Goal: Task Accomplishment & Management: Manage account settings

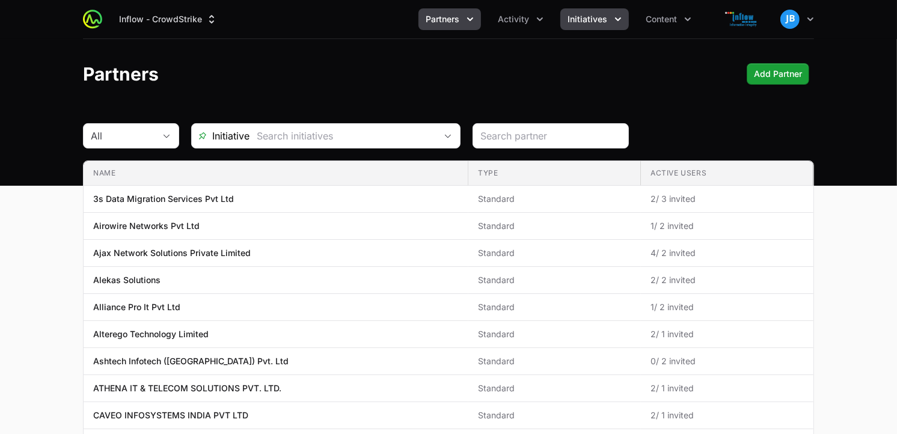
click at [600, 18] on span "Initiatives" at bounding box center [587, 19] width 40 height 12
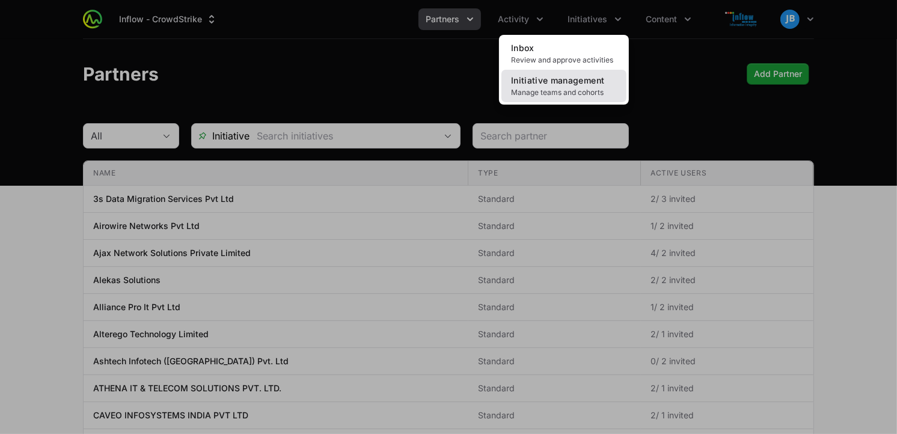
click at [530, 91] on span "Manage teams and cohorts" at bounding box center [564, 93] width 106 height 10
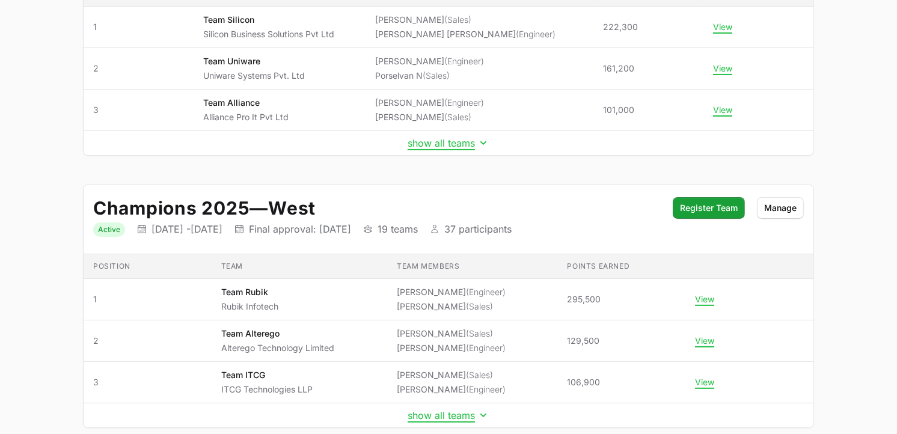
scroll to position [242, 0]
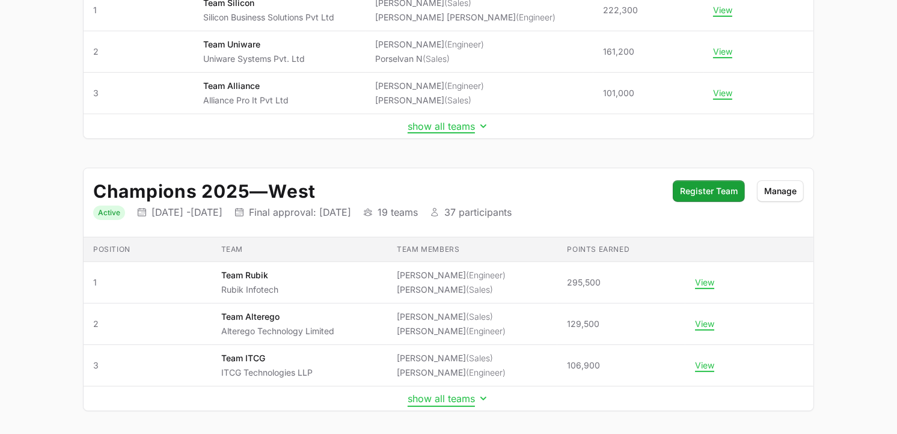
click at [453, 397] on button "show all teams" at bounding box center [448, 398] width 82 height 12
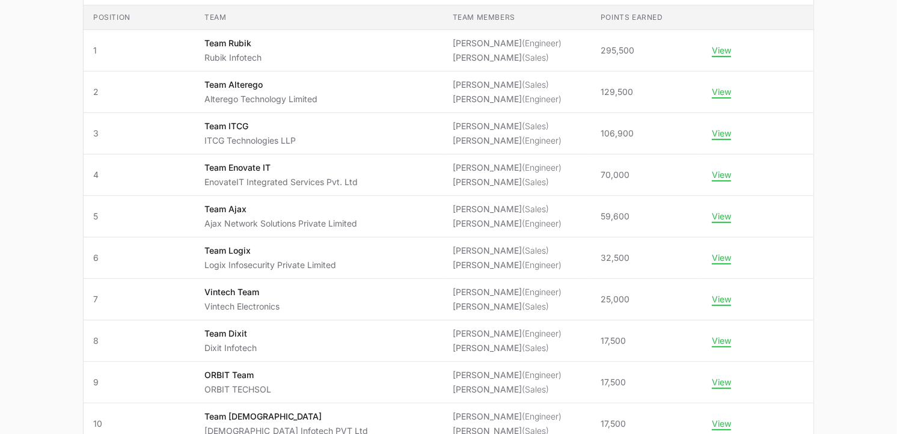
scroll to position [481, 0]
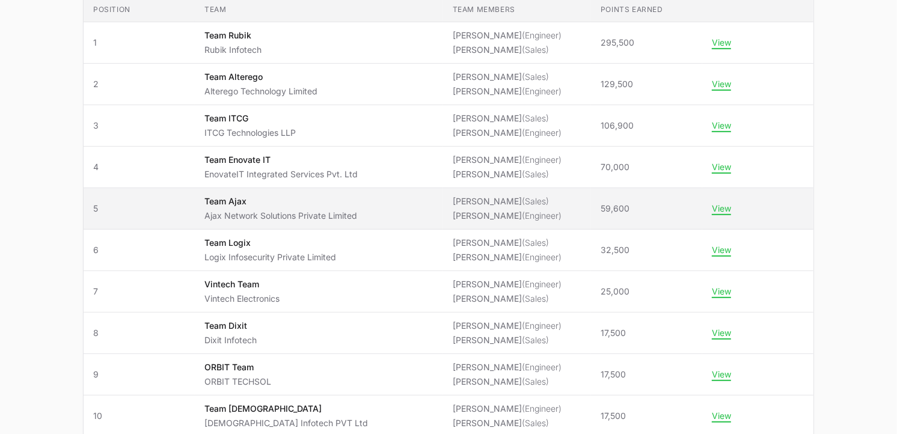
click at [557, 211] on span "[PERSON_NAME] (Sales) [PERSON_NAME] (Engineer)" at bounding box center [517, 208] width 129 height 26
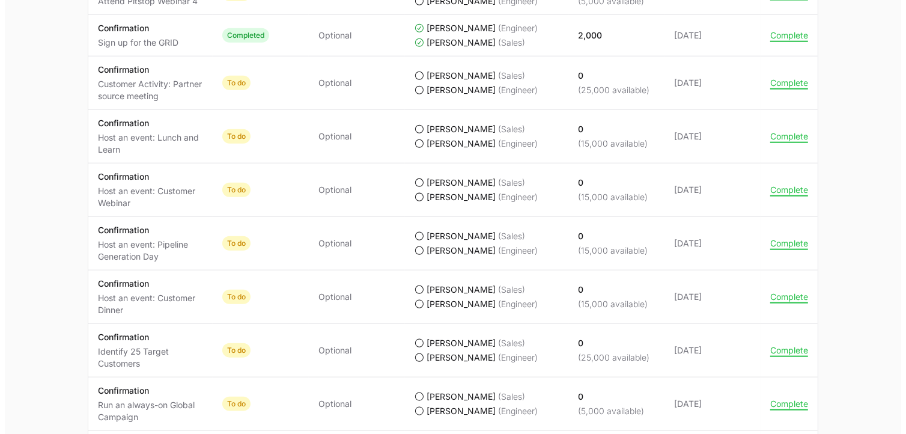
scroll to position [1113, 0]
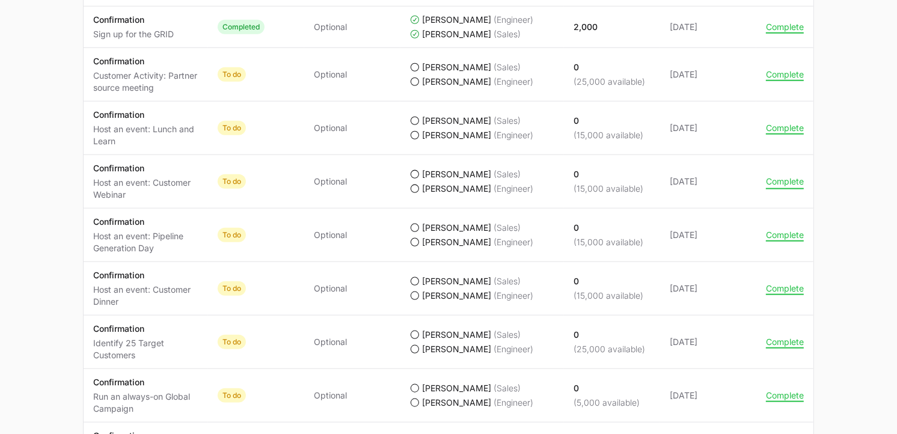
click at [801, 184] on button "Complete" at bounding box center [785, 181] width 38 height 11
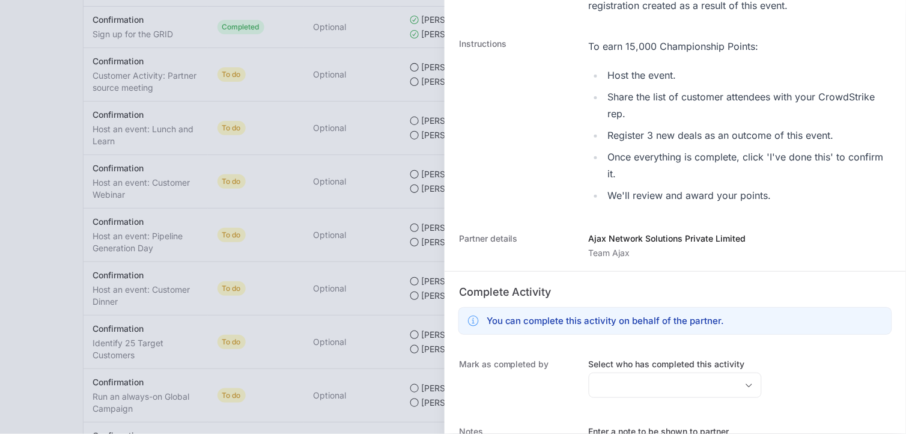
scroll to position [257, 0]
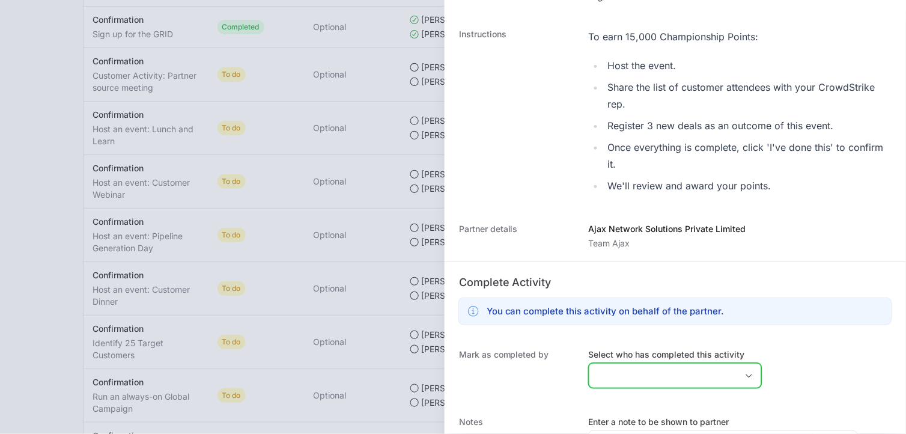
click at [651, 365] on input "Select who has completed this activity" at bounding box center [664, 376] width 148 height 24
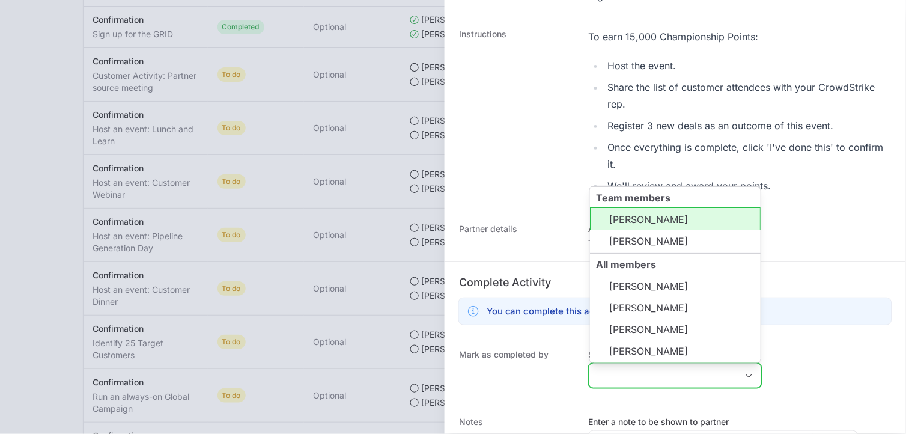
click at [647, 227] on li "[PERSON_NAME]" at bounding box center [675, 218] width 171 height 23
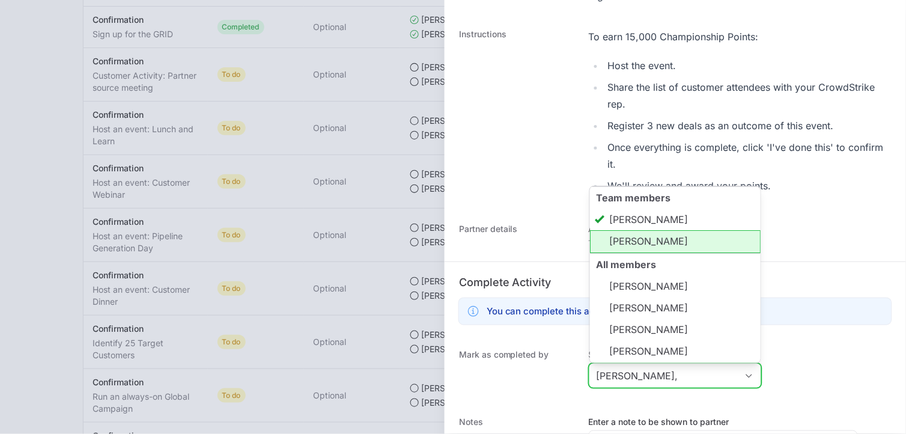
click at [649, 245] on li "[PERSON_NAME]" at bounding box center [675, 241] width 171 height 23
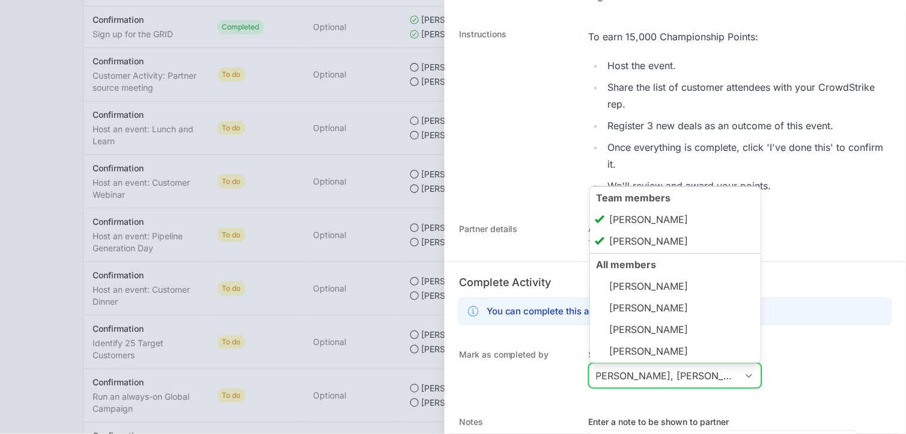
scroll to position [365, 0]
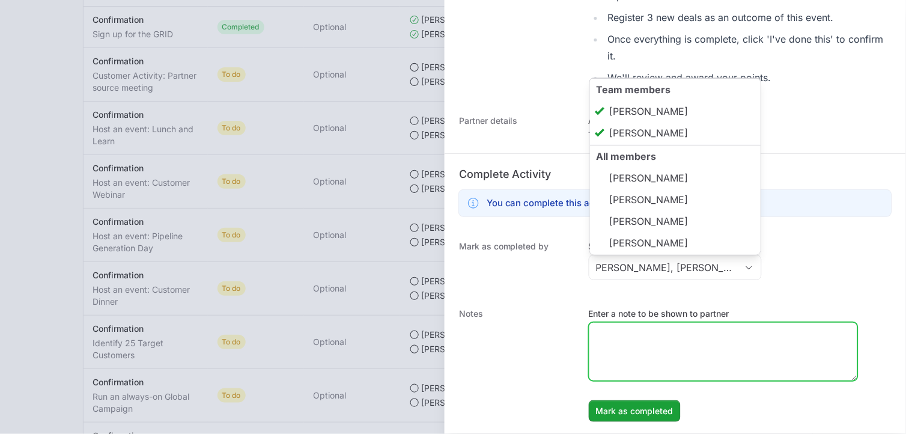
type input "[PERSON_NAME], [PERSON_NAME]"
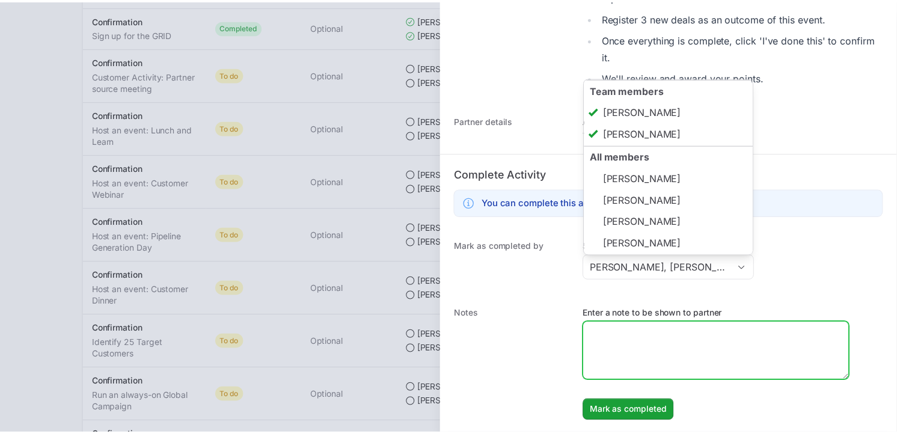
scroll to position [0, 0]
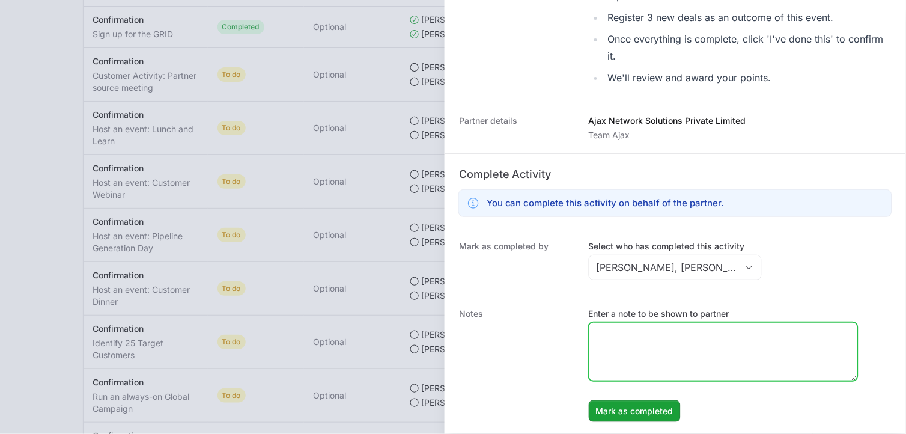
click at [642, 349] on textarea "Enter a note to be shown to partner" at bounding box center [724, 352] width 268 height 58
drag, startPoint x: 652, startPoint y: 349, endPoint x: 579, endPoint y: 326, distance: 76.8
click at [579, 326] on div "Notes Enter a note to be shown to partner EU Webinar Has been Completed on [DAT…" at bounding box center [676, 365] width 462 height 138
type textarea "EU Webinar Has been Completed on [DATE] & 30+ Participants"
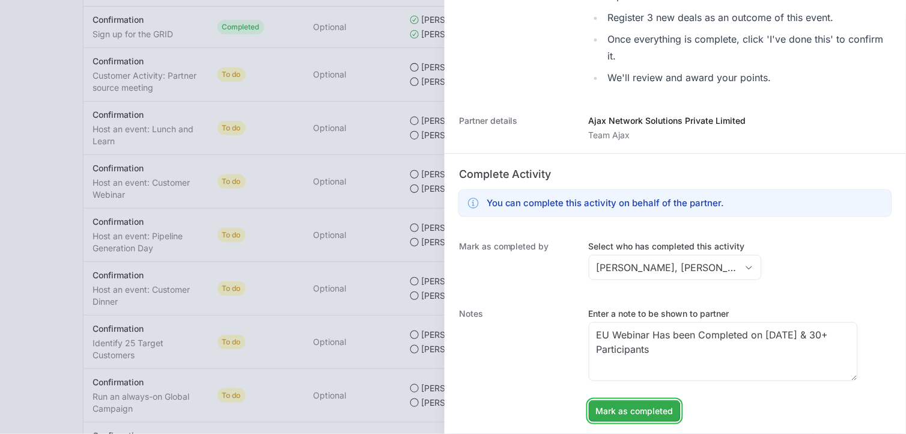
click at [666, 409] on span "Mark as completed" at bounding box center [635, 411] width 78 height 14
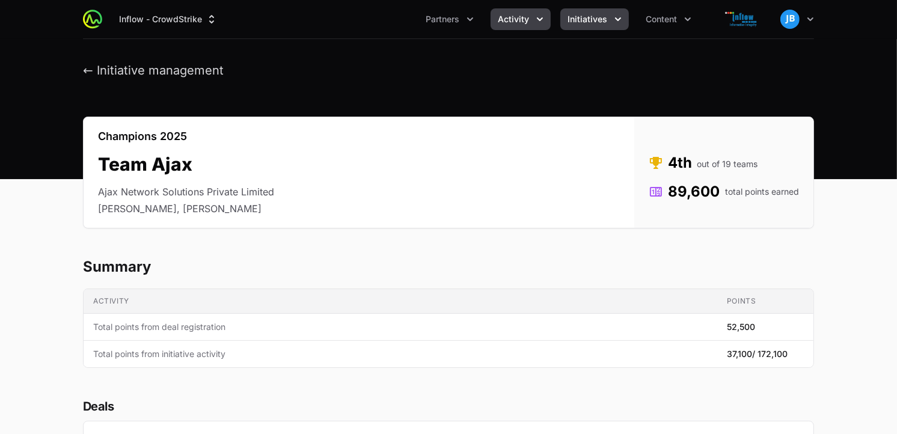
click at [533, 13] on button "Activity" at bounding box center [520, 19] width 60 height 22
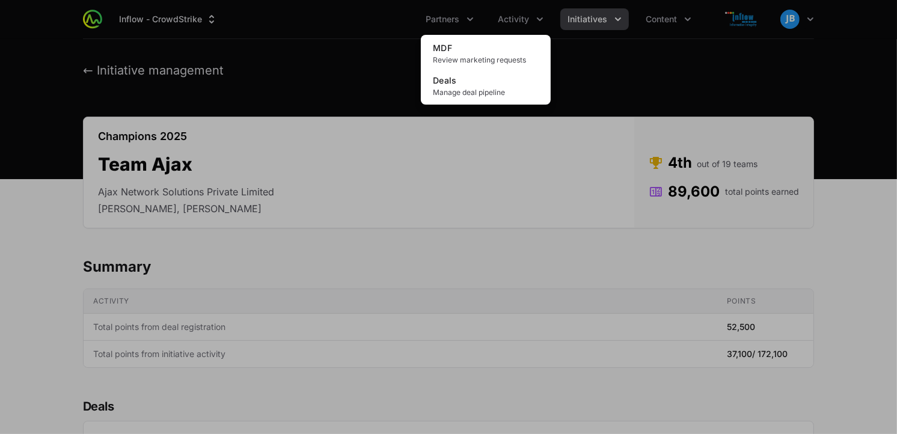
click at [457, 15] on div "Activity menu" at bounding box center [448, 217] width 897 height 434
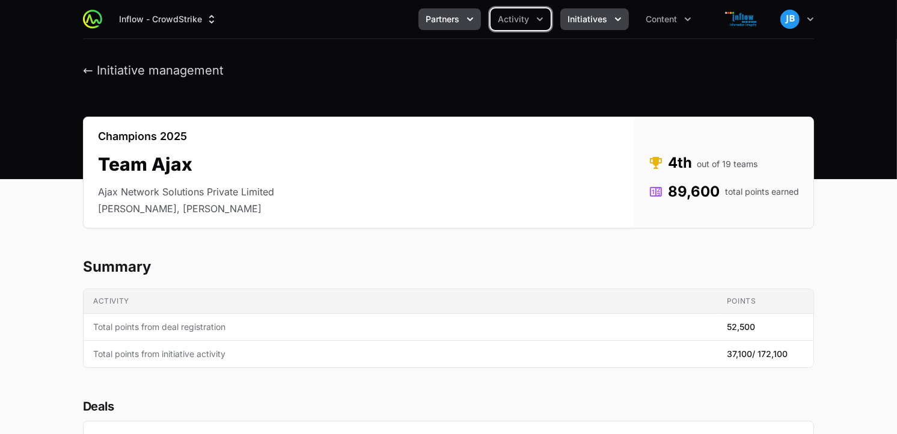
click at [463, 19] on button "Partners" at bounding box center [449, 19] width 63 height 22
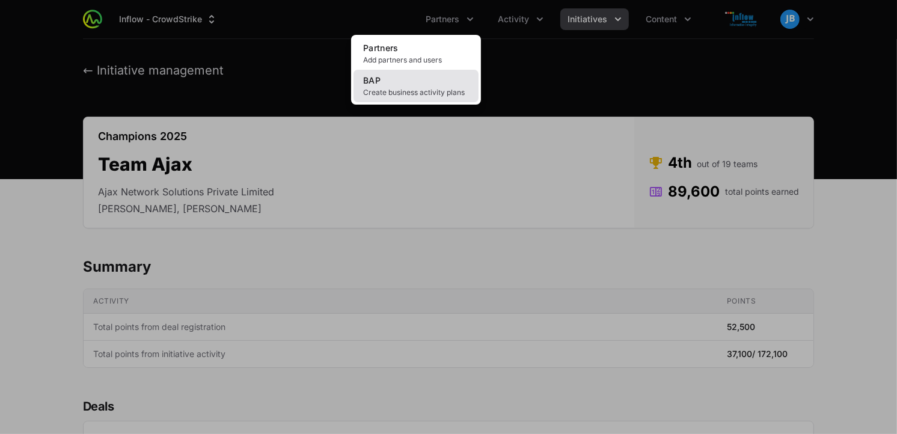
click at [426, 77] on link "BAP Create business activity plans" at bounding box center [415, 86] width 125 height 32
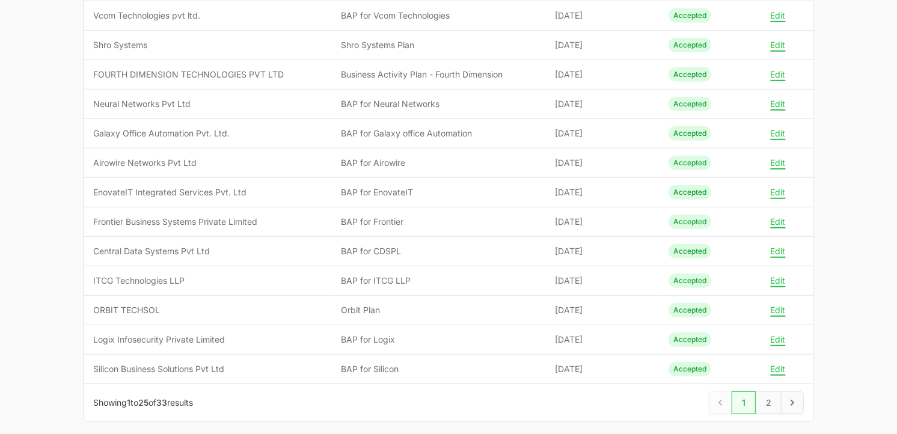
scroll to position [614, 0]
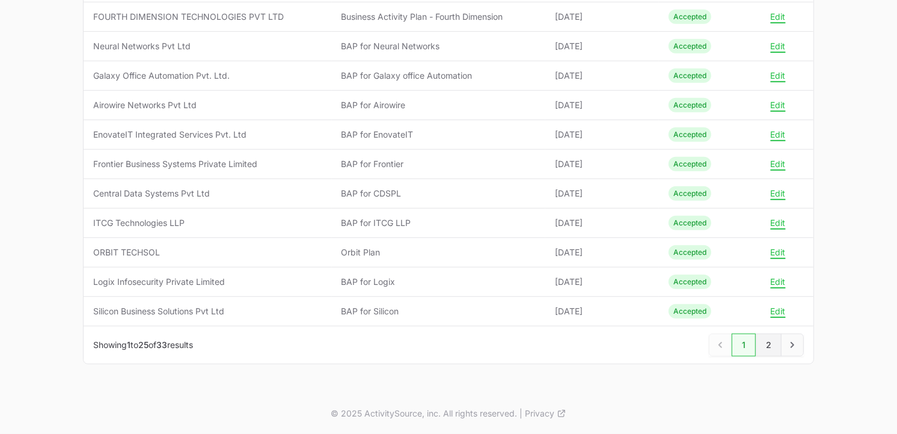
click at [774, 346] on link "2" at bounding box center [768, 345] width 26 height 23
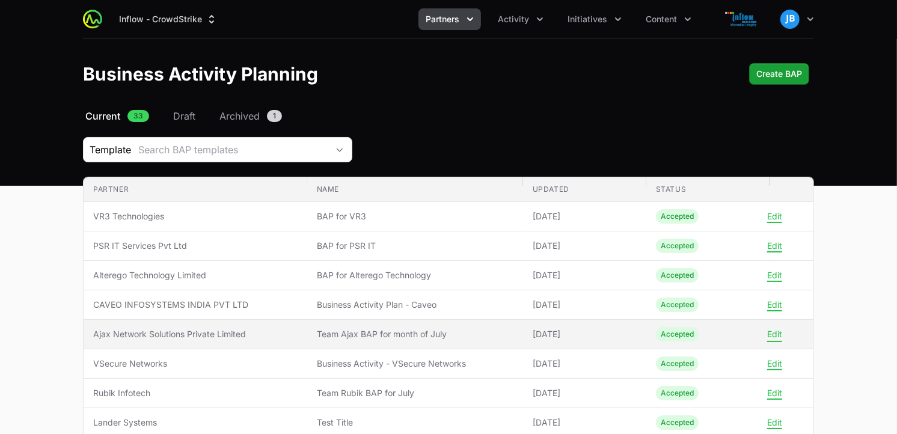
click at [771, 338] on button "Edit" at bounding box center [774, 334] width 15 height 11
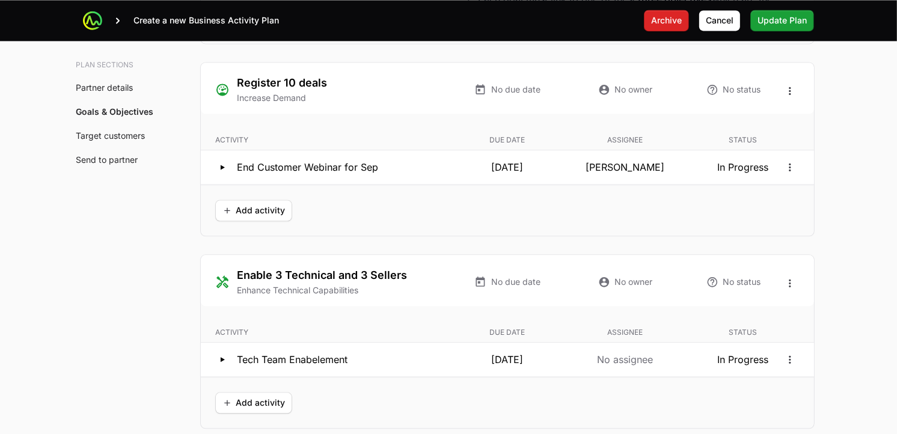
scroll to position [2328, 0]
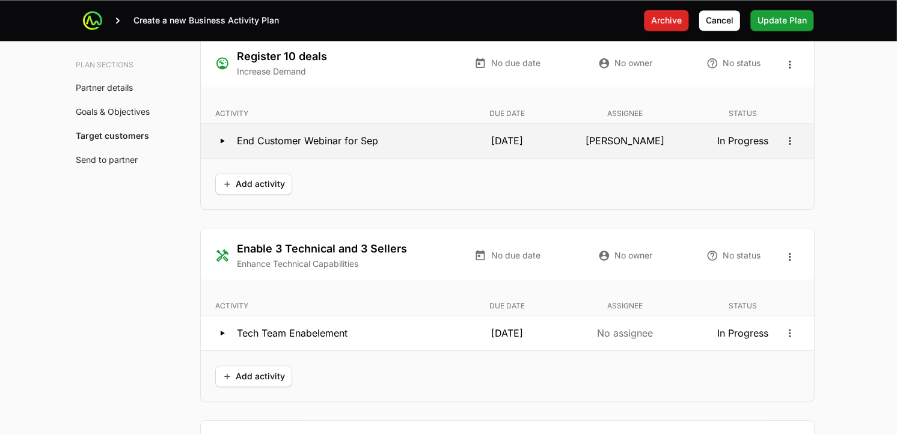
click at [221, 142] on icon at bounding box center [223, 140] width 4 height 5
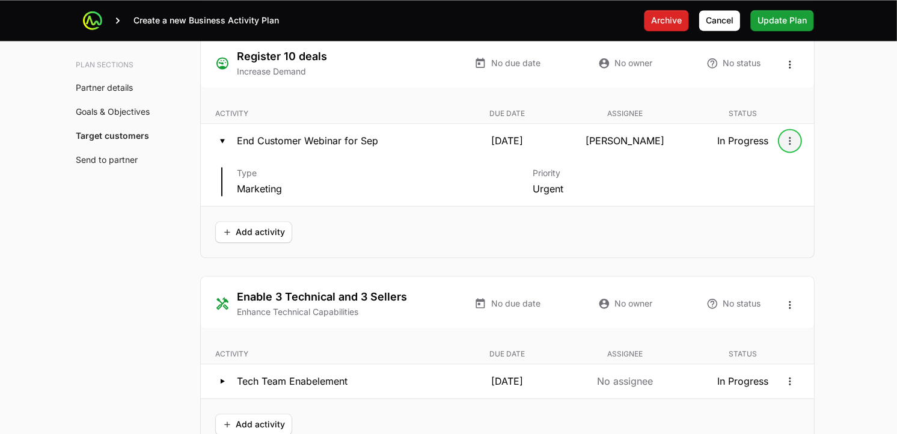
click at [786, 141] on icon "Open options" at bounding box center [790, 141] width 12 height 12
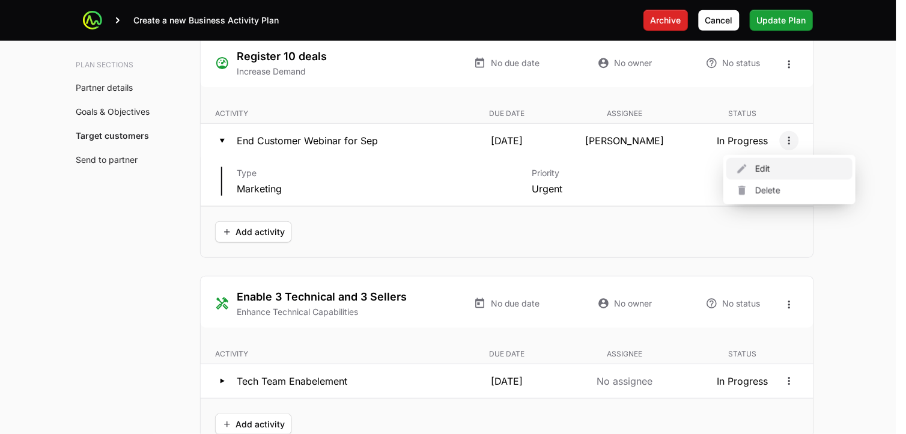
click at [771, 171] on div "Edit" at bounding box center [790, 169] width 126 height 22
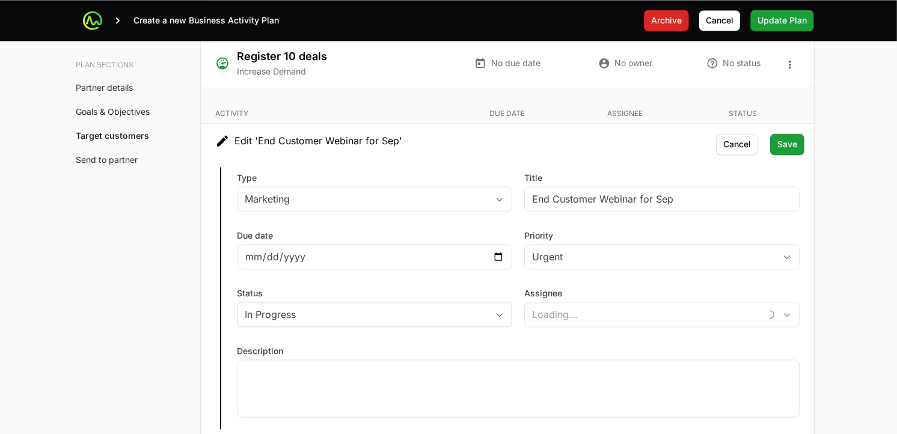
type input "[PERSON_NAME]"
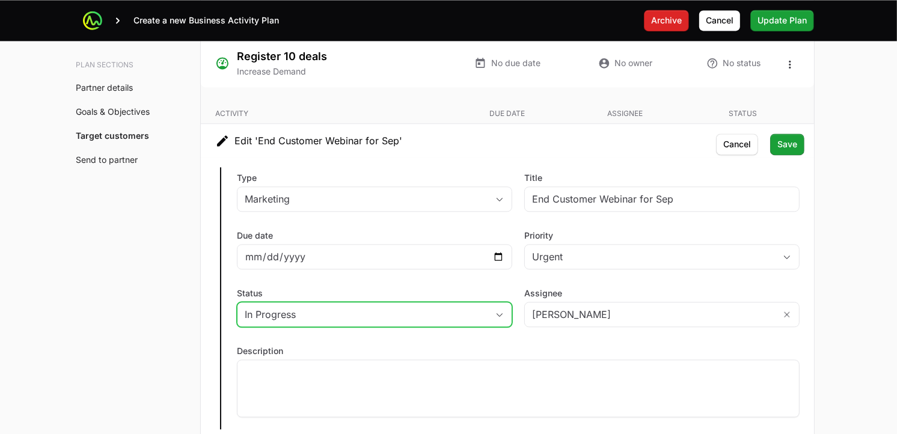
click at [493, 319] on button "In Progress" at bounding box center [374, 314] width 274 height 24
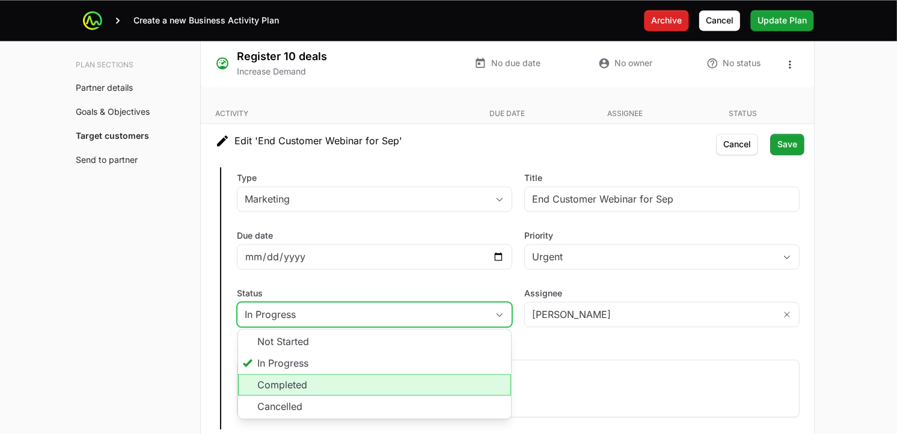
click at [346, 383] on li "Completed" at bounding box center [374, 385] width 273 height 22
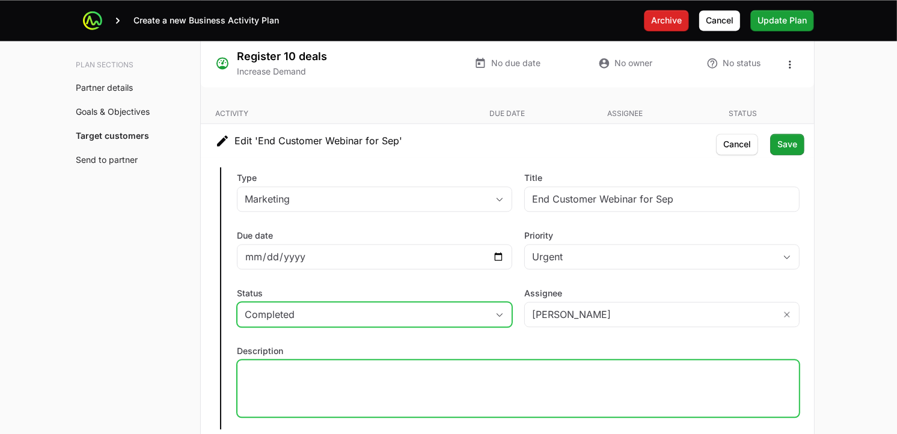
click at [358, 377] on p at bounding box center [518, 371] width 547 height 12
click at [795, 145] on span "Save" at bounding box center [787, 144] width 20 height 14
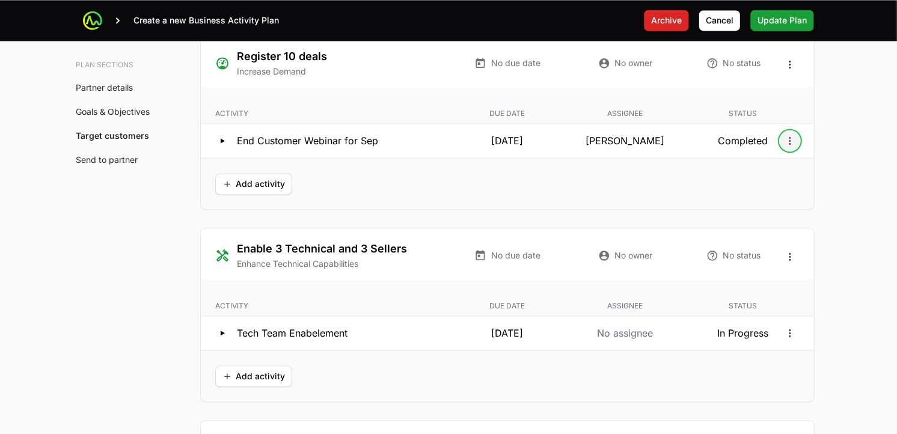
click at [793, 140] on icon "Open options" at bounding box center [790, 141] width 12 height 12
click at [790, 68] on icon "Open options" at bounding box center [790, 64] width 2 height 8
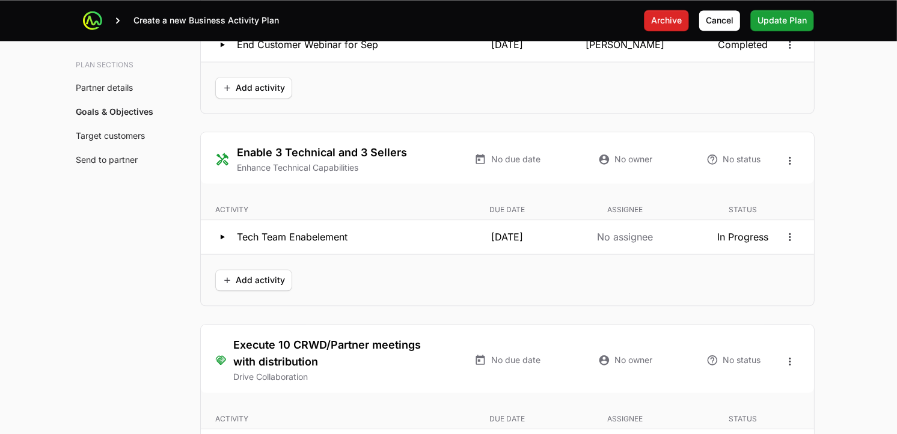
scroll to position [2405, 0]
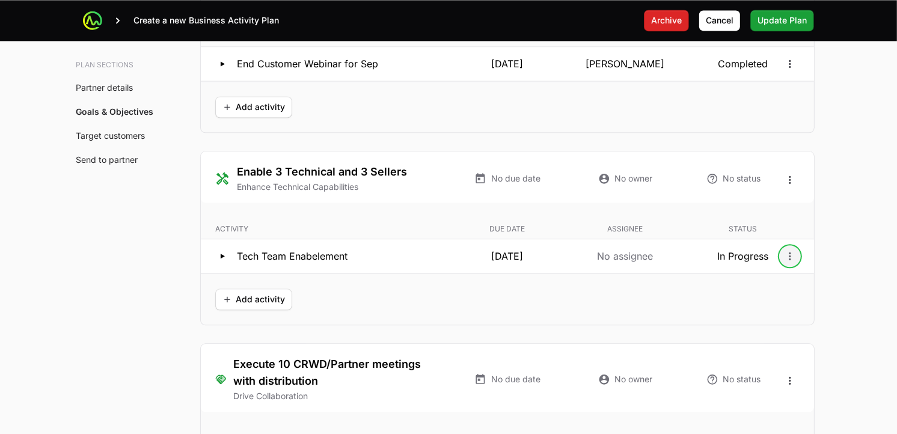
click at [795, 255] on icon "Open options" at bounding box center [790, 256] width 12 height 12
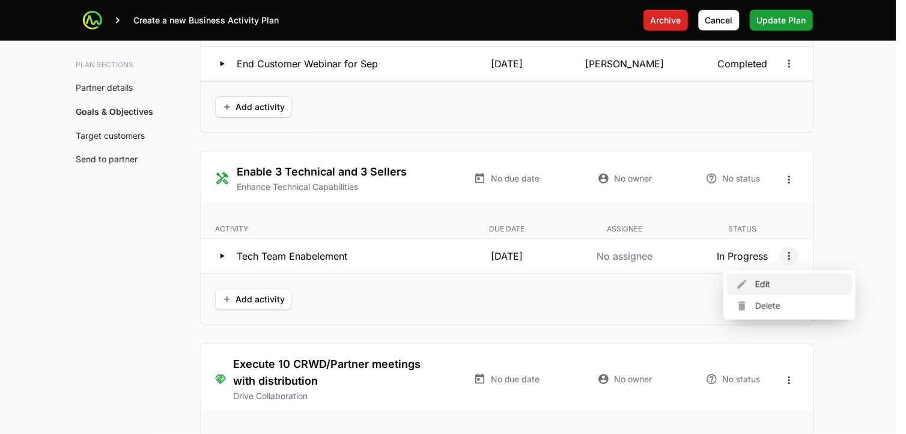
click at [771, 287] on div "Edit" at bounding box center [790, 284] width 126 height 22
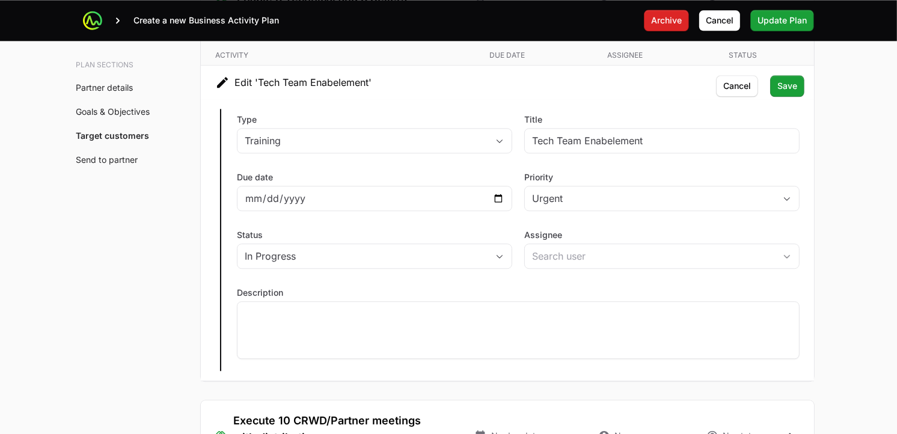
scroll to position [2634, 0]
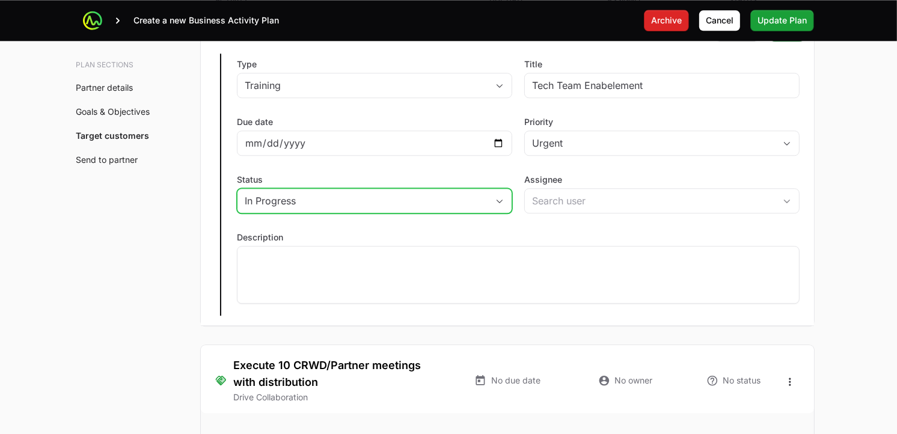
click at [493, 198] on button "In Progress" at bounding box center [374, 201] width 274 height 24
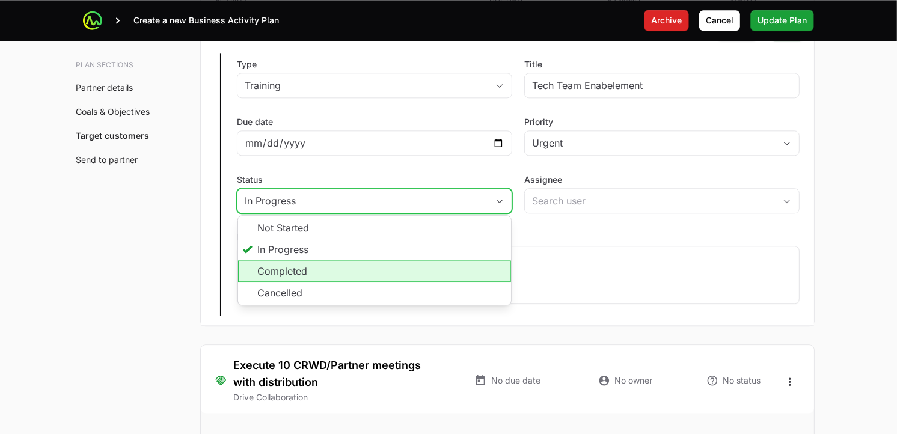
click at [347, 272] on li "Completed" at bounding box center [374, 271] width 273 height 22
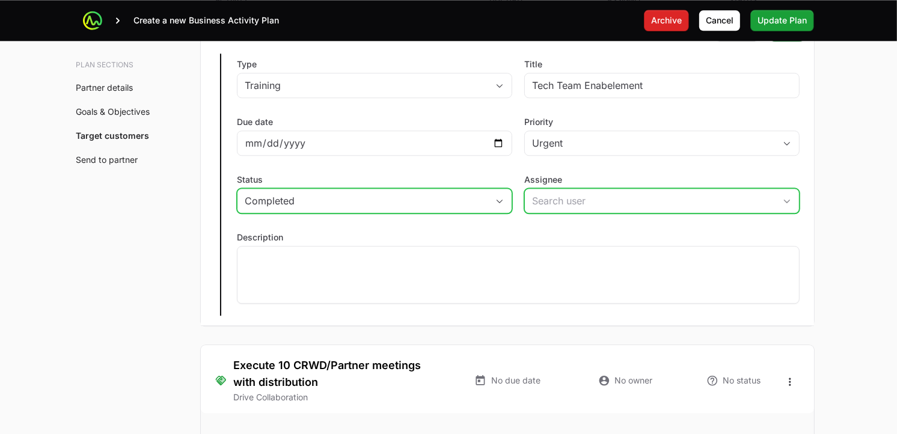
click at [569, 207] on input "Assignee" at bounding box center [650, 201] width 250 height 24
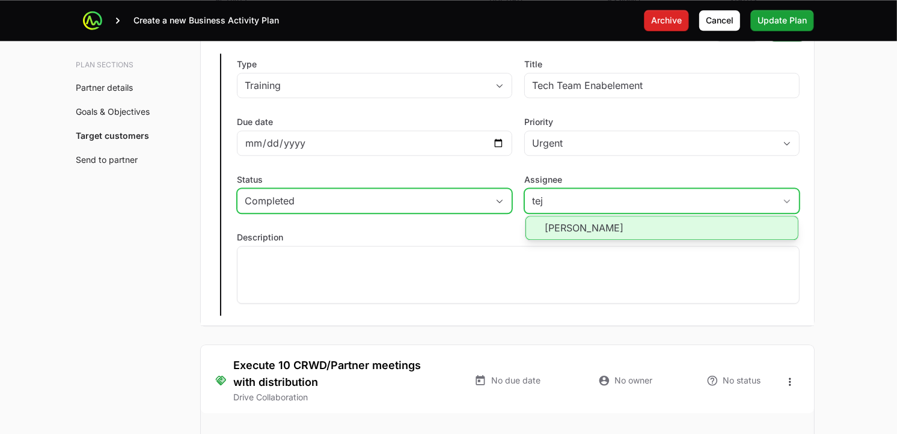
click at [594, 224] on li "[PERSON_NAME]" at bounding box center [661, 228] width 273 height 24
type input "[PERSON_NAME]"
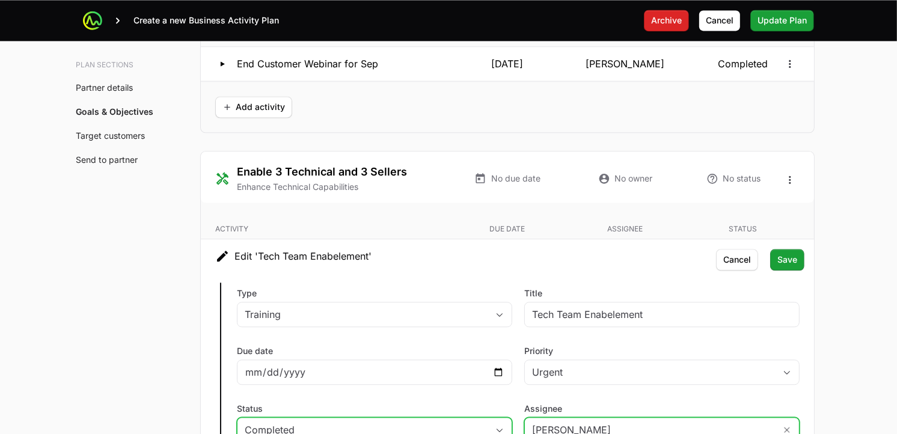
scroll to position [2391, 0]
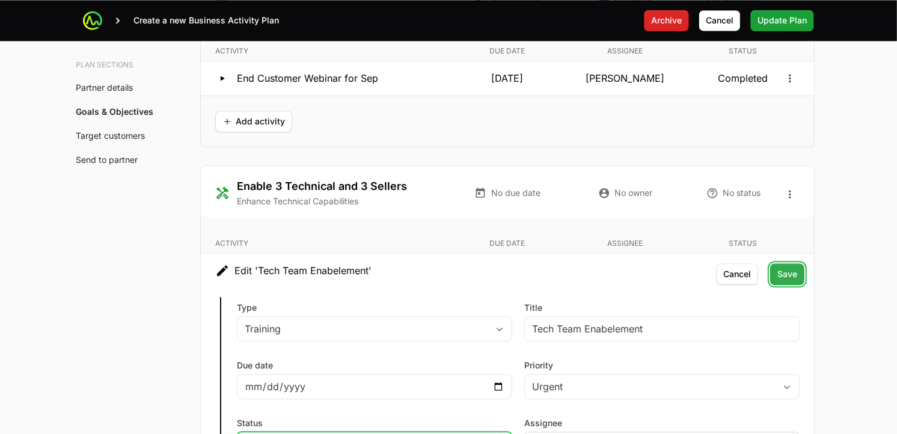
click at [797, 272] on button "Save" at bounding box center [787, 274] width 34 height 22
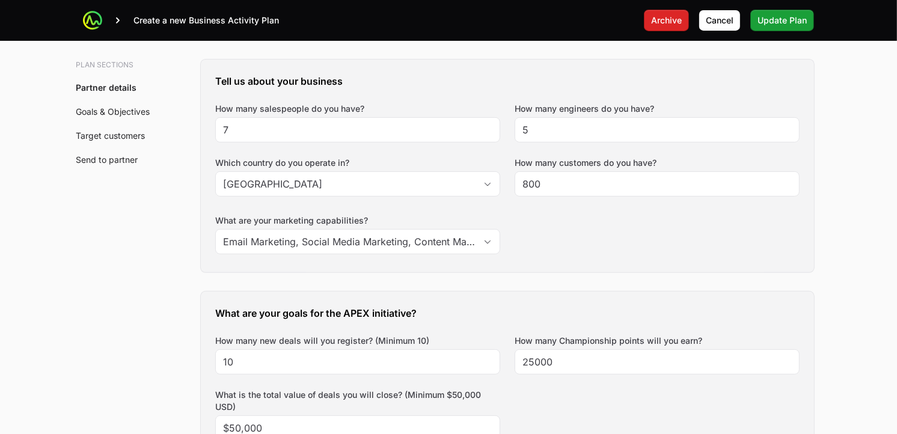
scroll to position [240, 0]
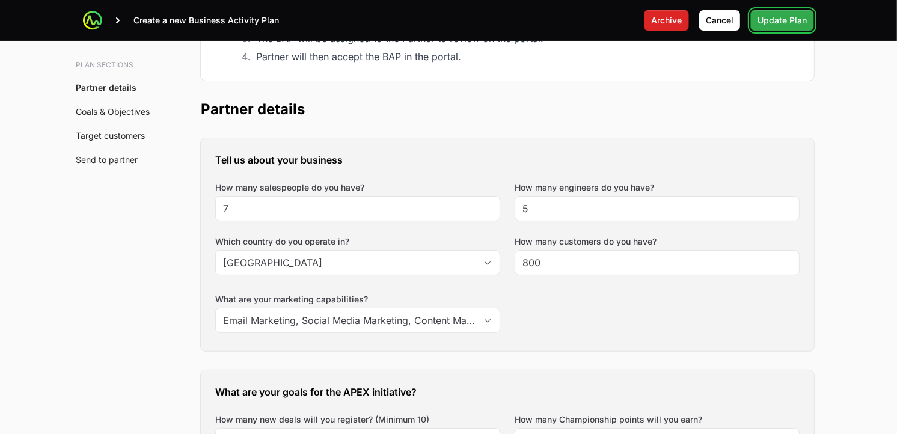
click at [790, 20] on span "Update Plan" at bounding box center [781, 20] width 49 height 14
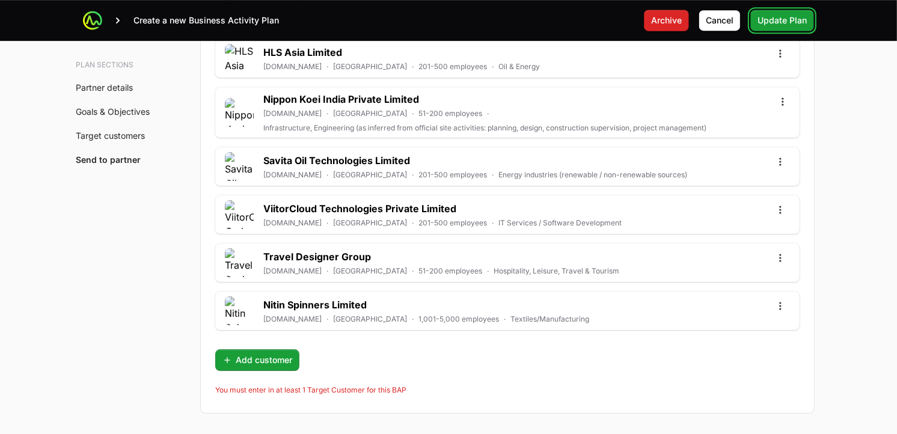
scroll to position [3438, 0]
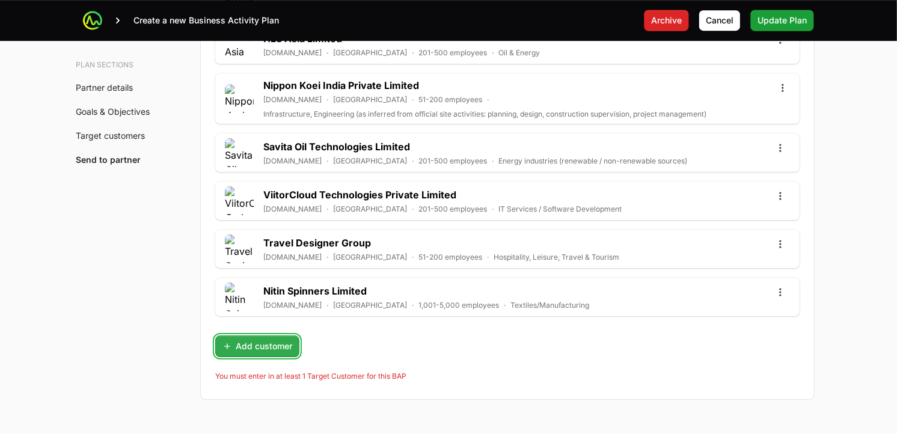
click at [278, 339] on span "Add customer" at bounding box center [257, 346] width 70 height 14
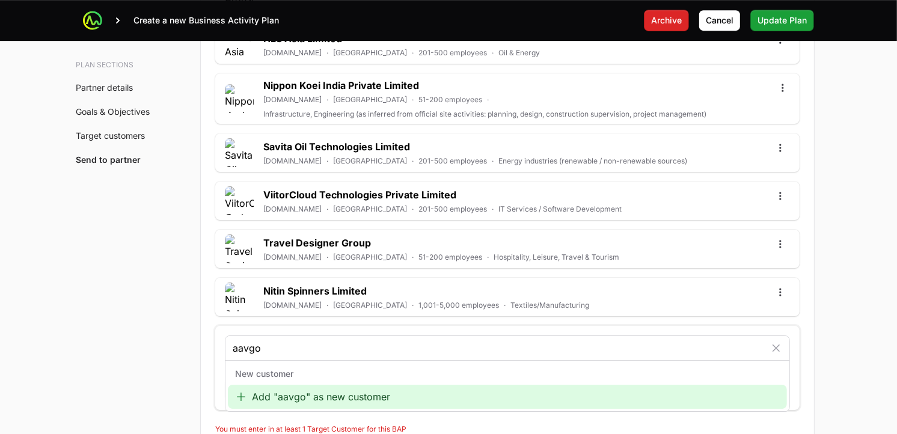
type input "aavgo"
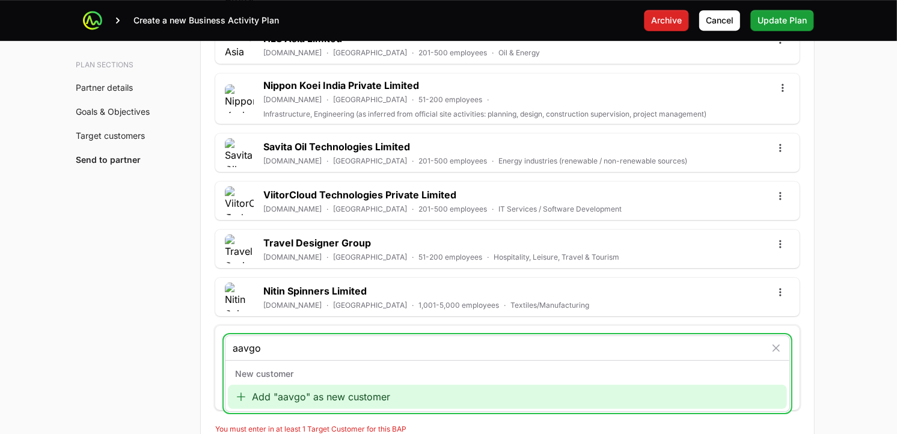
click at [298, 394] on div "Add "aavgo" as new customer" at bounding box center [507, 397] width 559 height 24
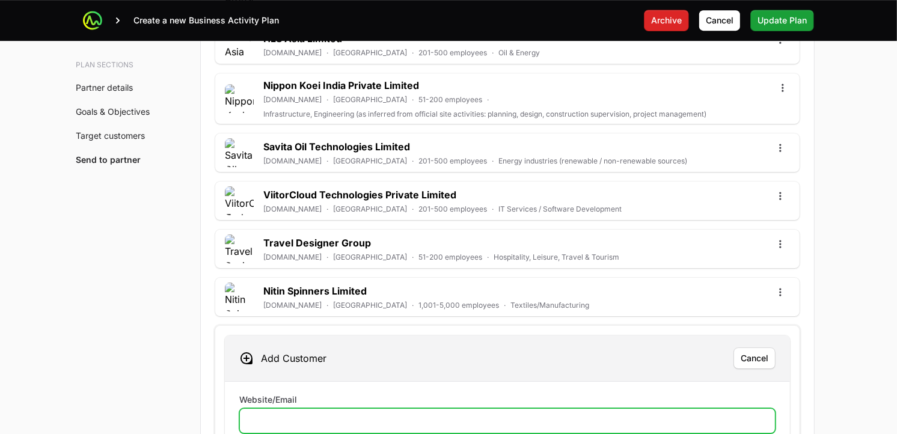
paste input "[URL][DOMAIN_NAME]"
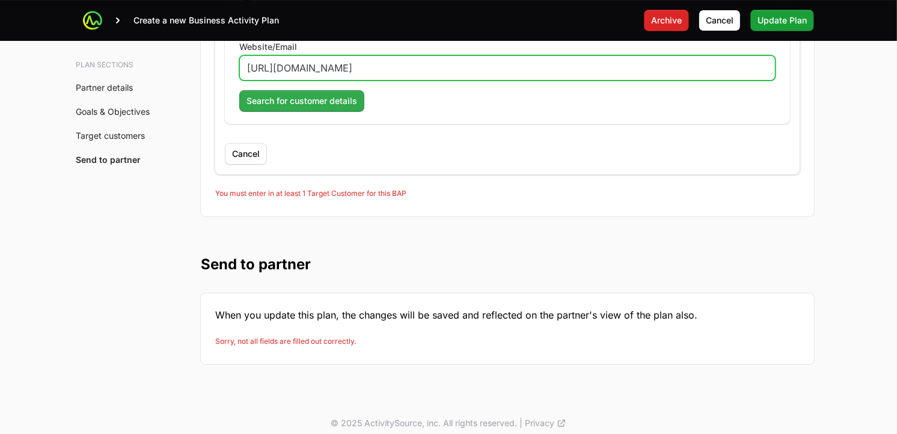
type input "[URL][DOMAIN_NAME]"
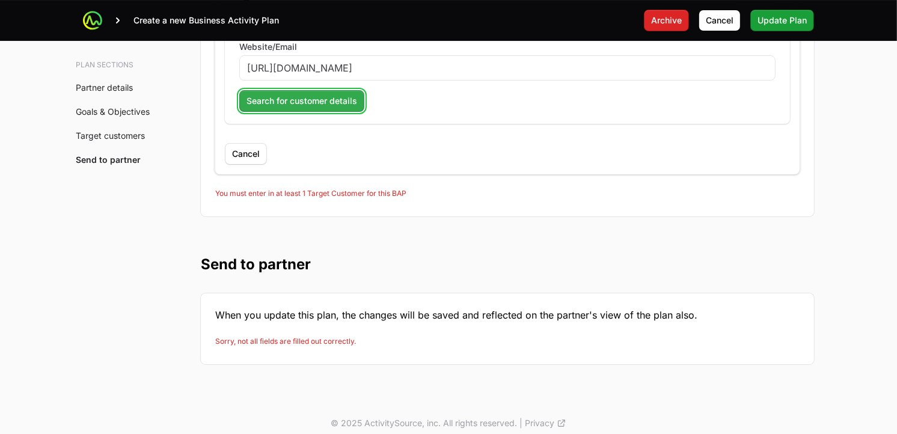
click at [298, 96] on span "Search for customer details" at bounding box center [301, 101] width 111 height 14
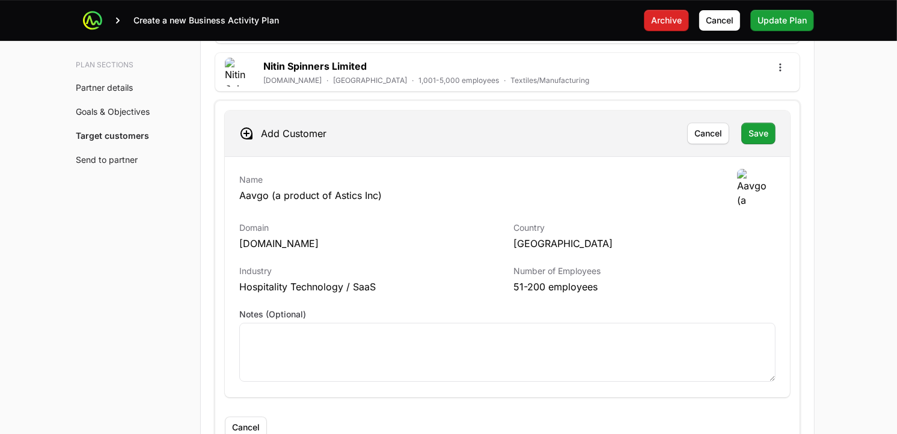
scroll to position [3655, 0]
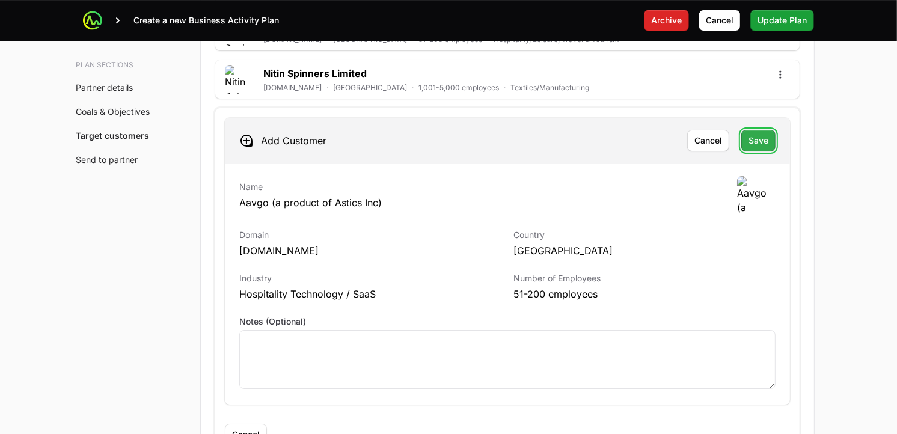
click at [765, 133] on span "Save" at bounding box center [758, 140] width 20 height 14
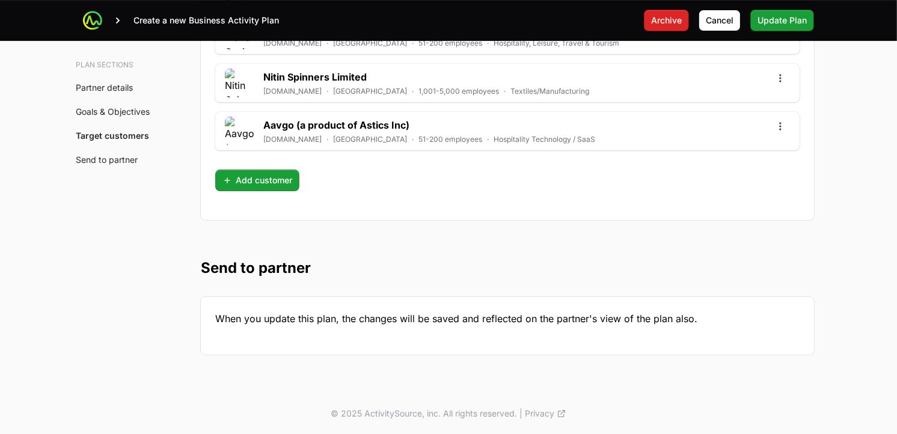
scroll to position [3642, 0]
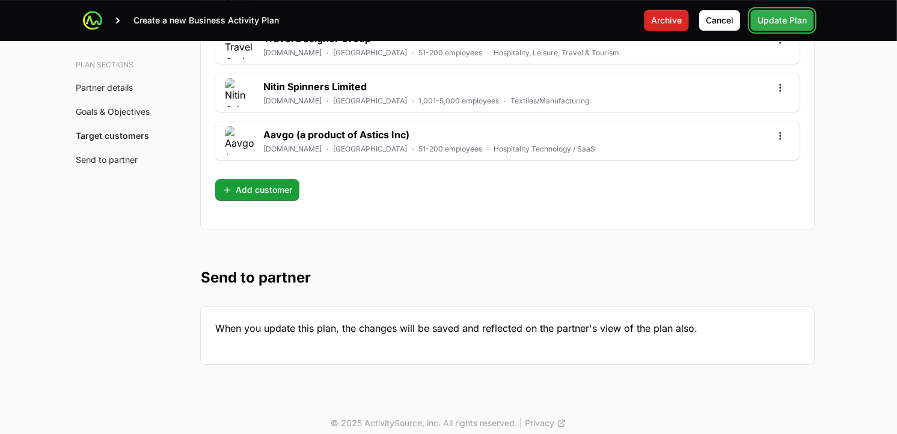
click at [781, 23] on span "Update Plan" at bounding box center [781, 20] width 49 height 14
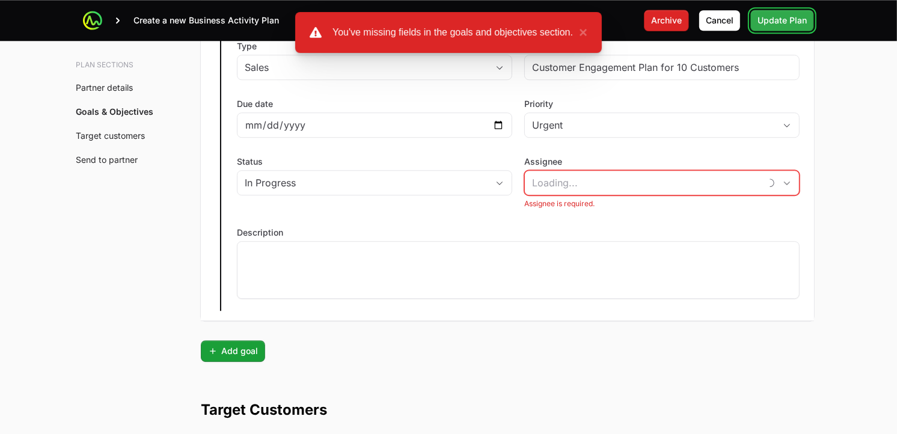
scroll to position [2832, 0]
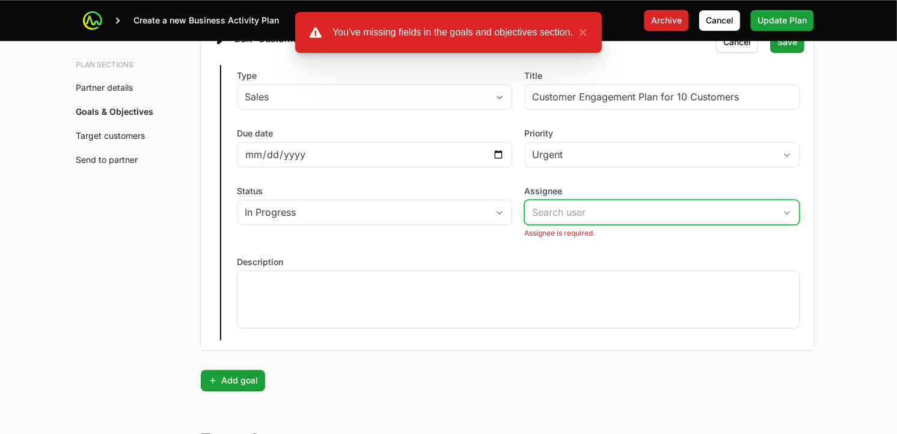
click at [701, 220] on input "Assignee" at bounding box center [650, 212] width 250 height 24
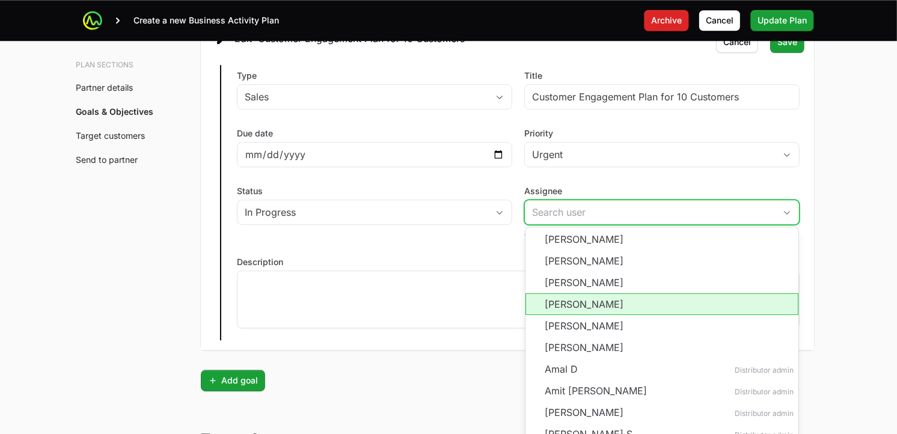
click at [589, 302] on li "[PERSON_NAME]" at bounding box center [661, 304] width 273 height 22
type input "[PERSON_NAME]"
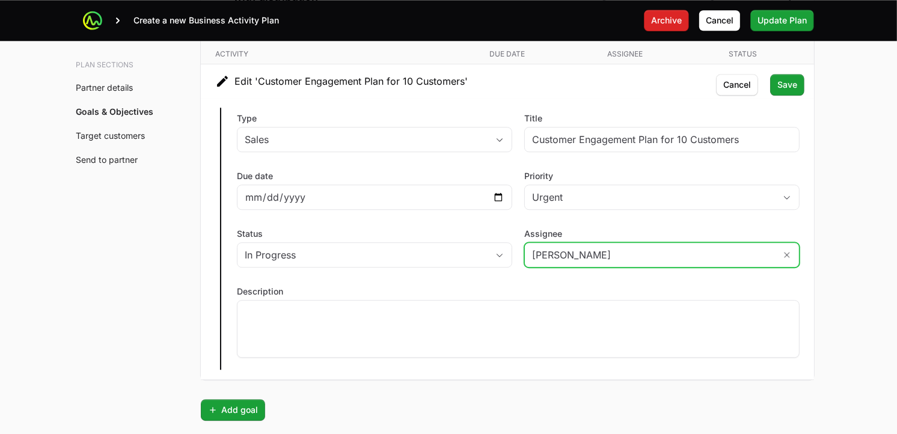
scroll to position [2747, 0]
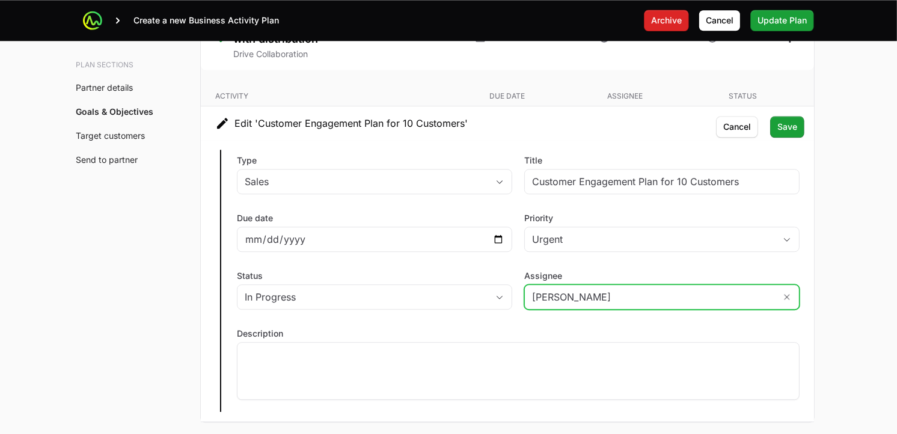
drag, startPoint x: 644, startPoint y: 298, endPoint x: 529, endPoint y: 293, distance: 114.9
click at [529, 293] on input "[PERSON_NAME]" at bounding box center [650, 297] width 250 height 24
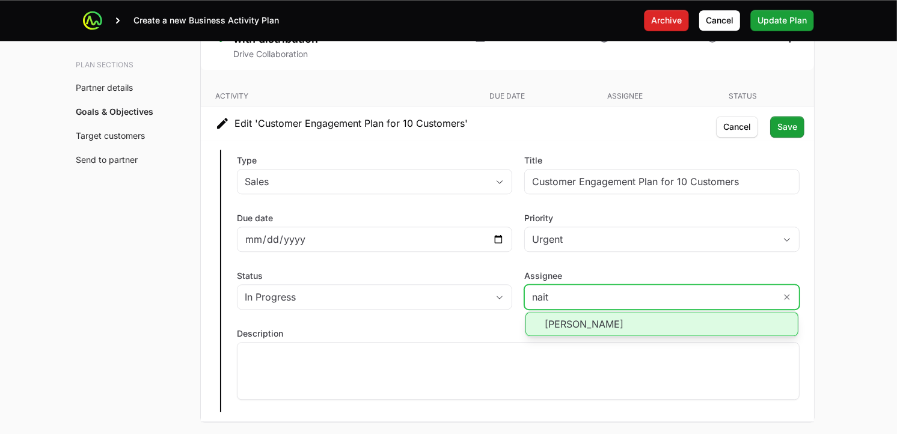
click at [594, 322] on li "[PERSON_NAME]" at bounding box center [661, 324] width 273 height 24
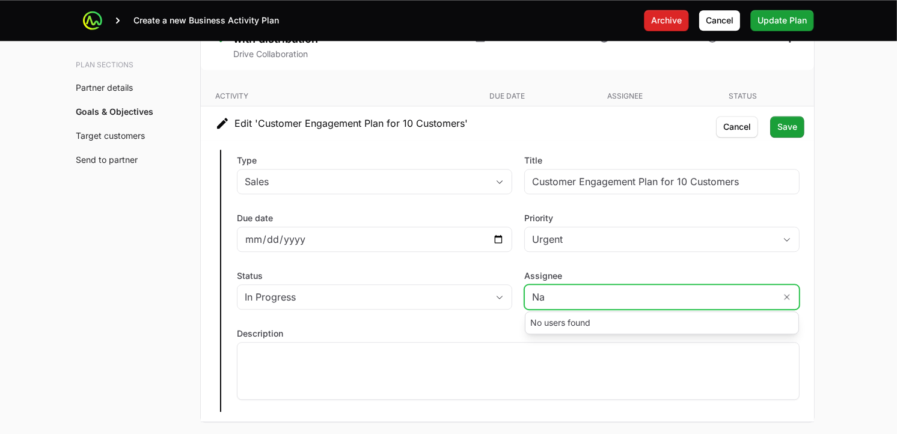
type input "N"
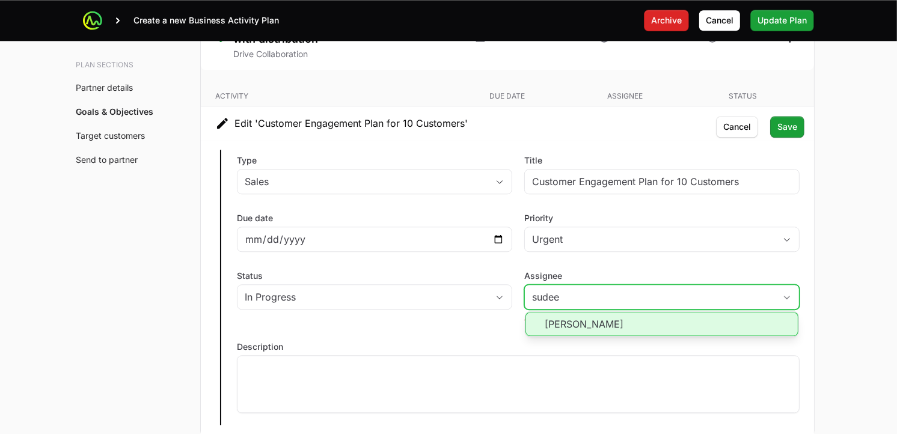
click at [613, 323] on li "[PERSON_NAME]" at bounding box center [661, 324] width 273 height 24
type input "[PERSON_NAME]"
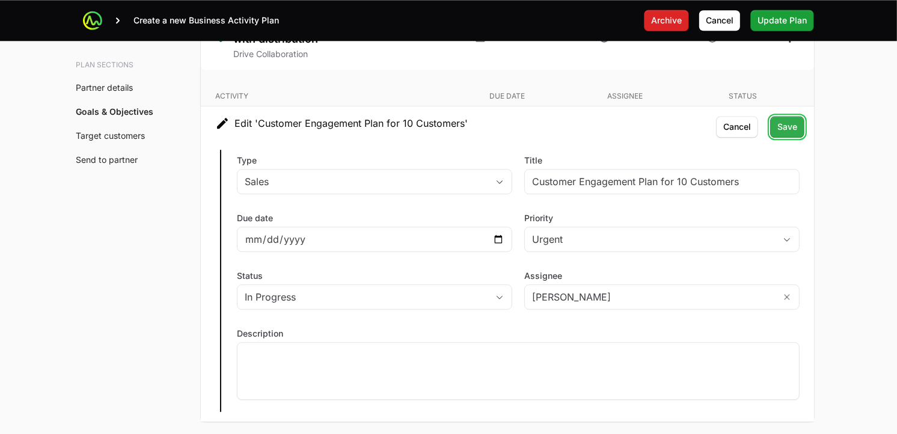
click at [780, 127] on span "Save" at bounding box center [787, 127] width 20 height 14
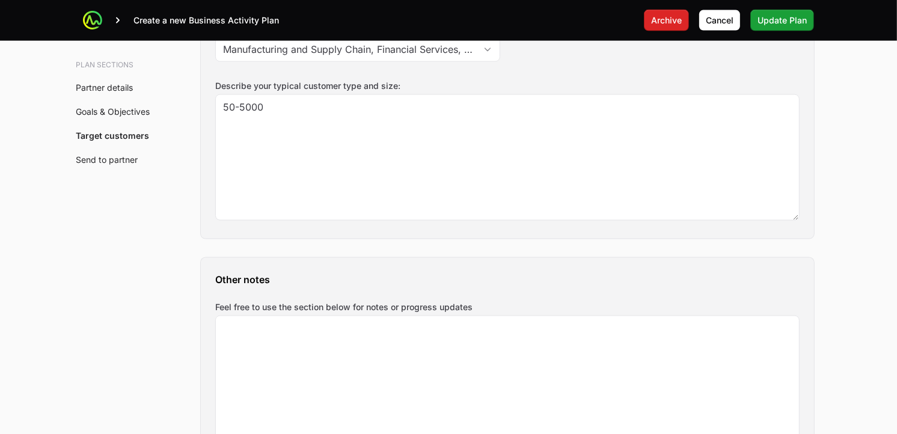
scroll to position [379, 0]
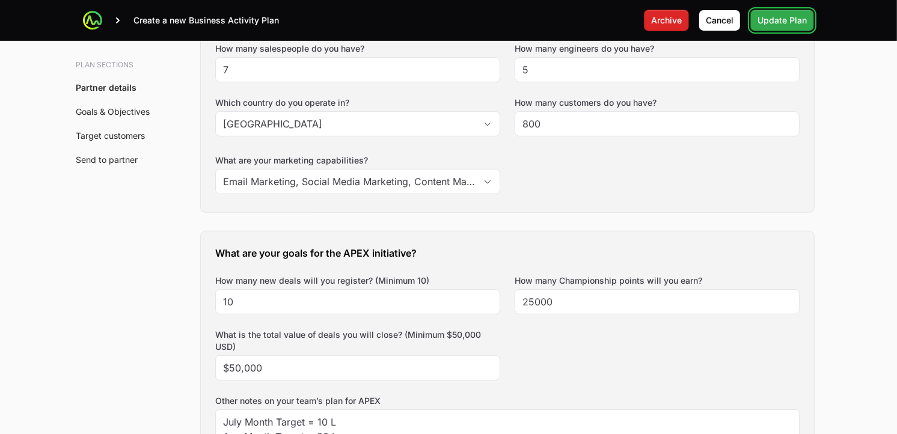
click at [813, 20] on button "Update Plan" at bounding box center [782, 21] width 64 height 22
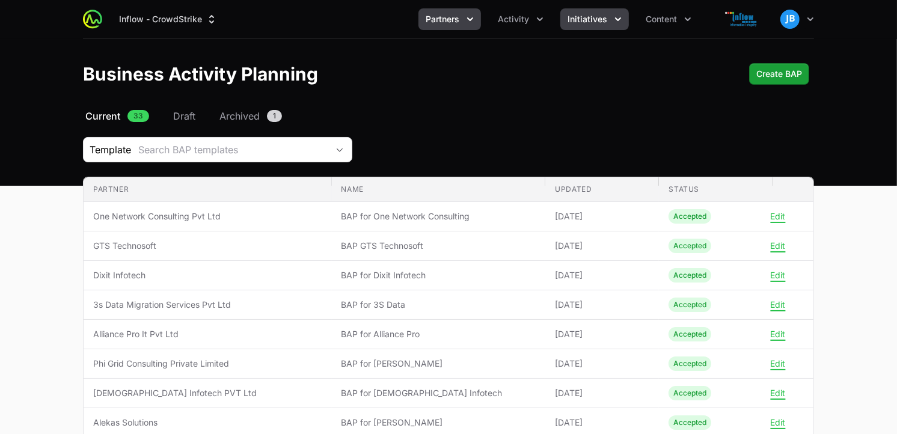
click at [596, 14] on span "Initiatives" at bounding box center [587, 19] width 40 height 12
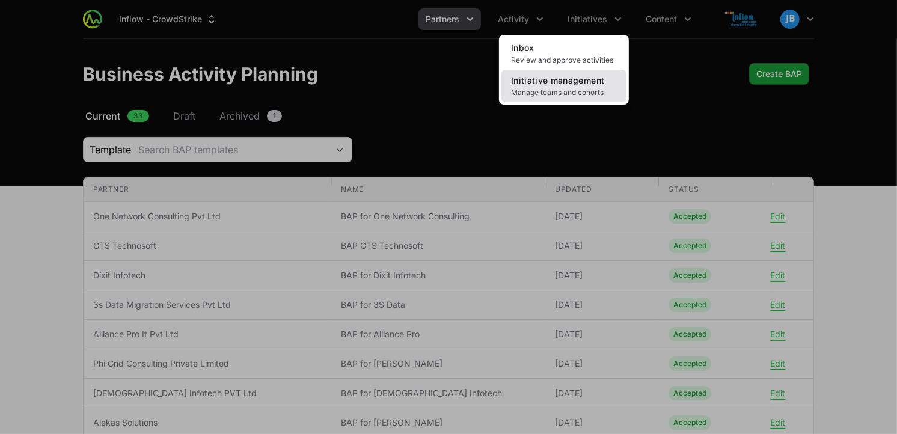
click at [571, 85] on span "Initiative management" at bounding box center [557, 80] width 93 height 10
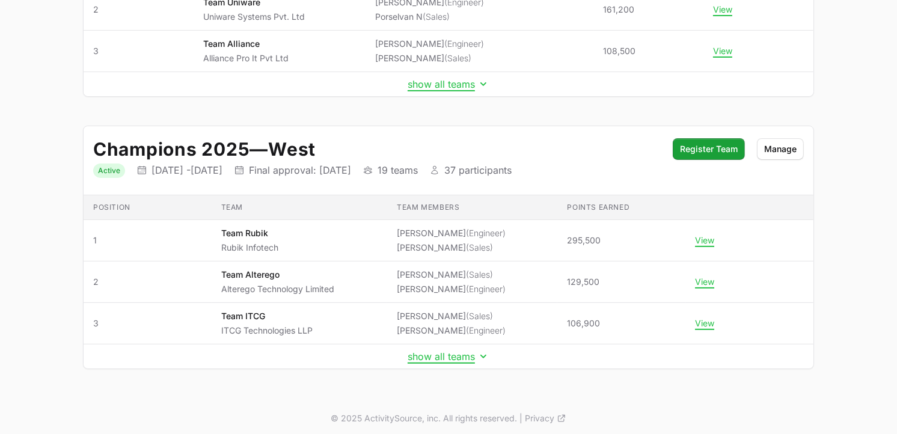
scroll to position [290, 0]
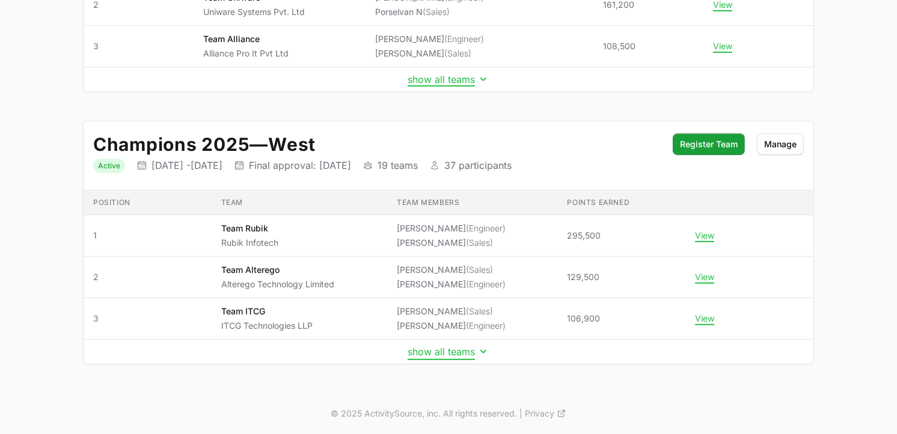
click at [421, 352] on button "show all teams" at bounding box center [448, 352] width 82 height 12
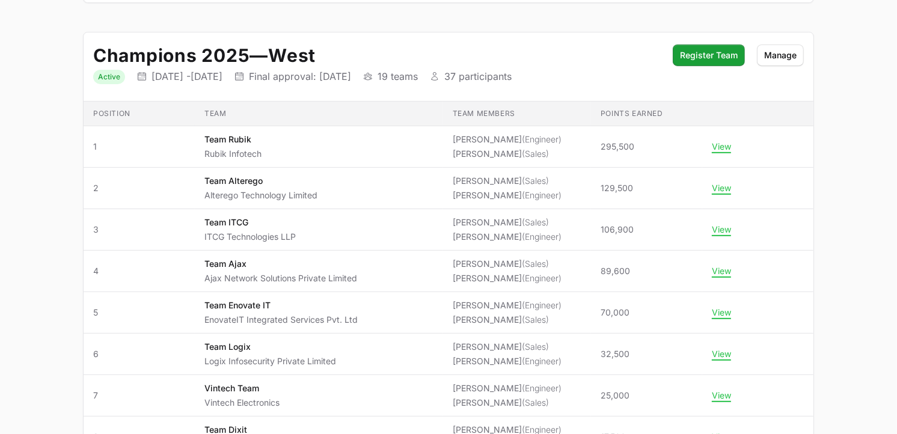
scroll to position [380, 0]
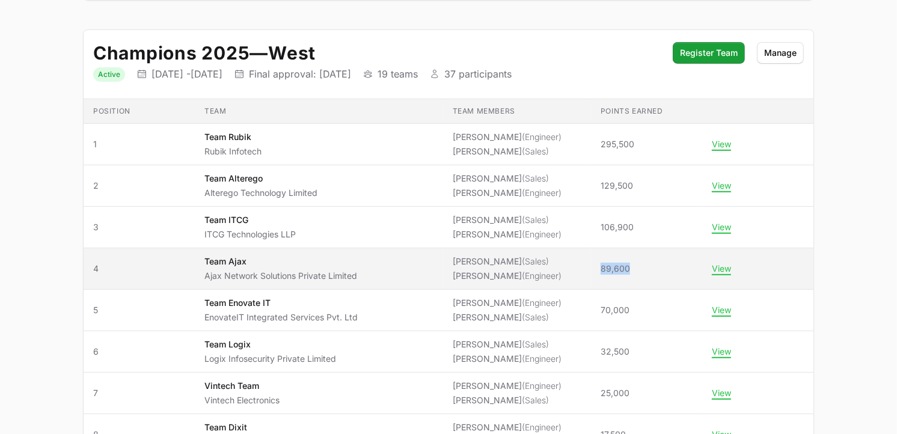
drag, startPoint x: 623, startPoint y: 267, endPoint x: 589, endPoint y: 270, distance: 34.4
click at [591, 270] on td "Points earned 89,600" at bounding box center [646, 268] width 111 height 41
copy span "89,600"
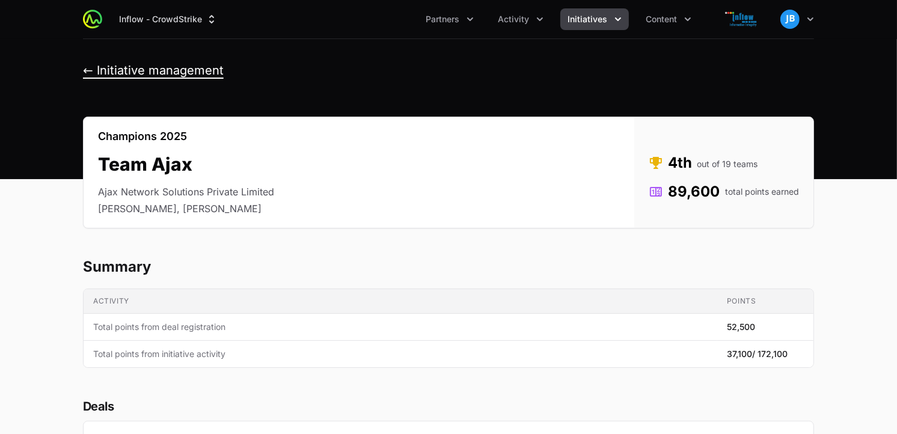
click at [86, 68] on button "← Initiative management" at bounding box center [153, 70] width 141 height 15
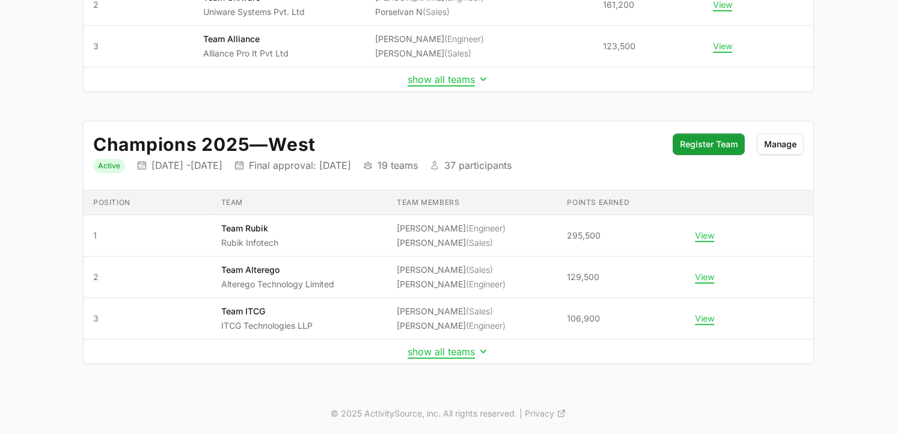
scroll to position [290, 0]
click at [471, 349] on button "show all teams" at bounding box center [448, 352] width 82 height 12
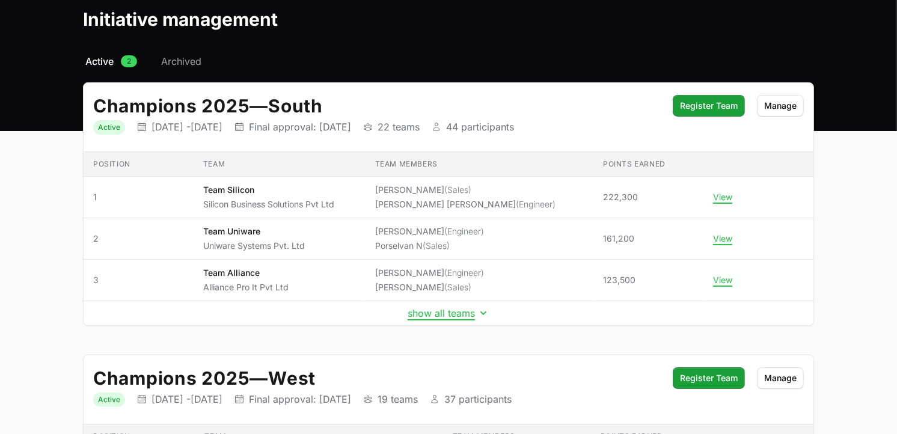
scroll to position [0, 0]
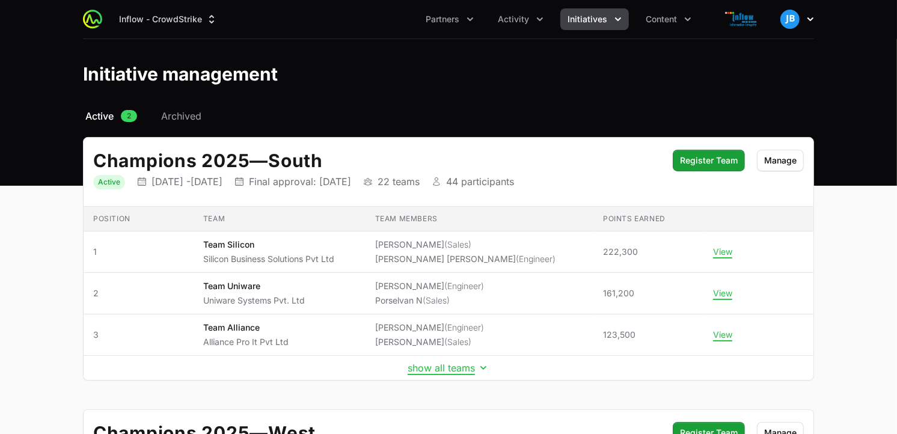
click at [807, 15] on icon "button" at bounding box center [810, 19] width 12 height 12
